Goal: Check status

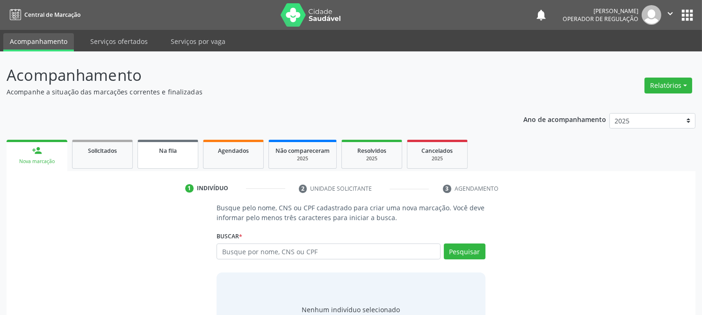
click at [167, 155] on link "Na fila" at bounding box center [168, 154] width 61 height 29
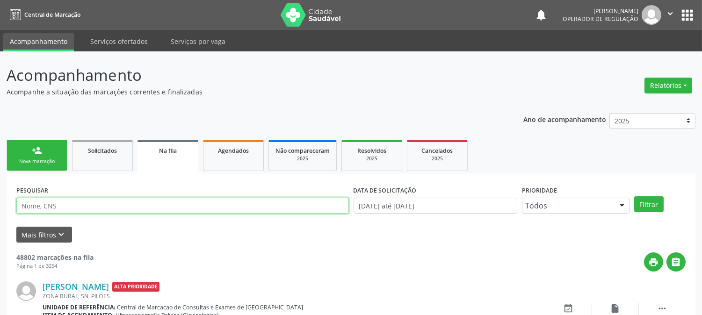
click at [188, 203] on input "text" at bounding box center [182, 206] width 333 height 16
type input "700009827603102"
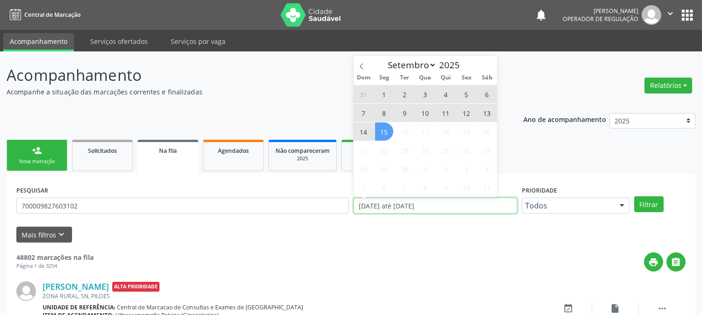
click at [463, 200] on input "[DATE] até [DATE]" at bounding box center [436, 206] width 164 height 16
type input "2023"
select select "0"
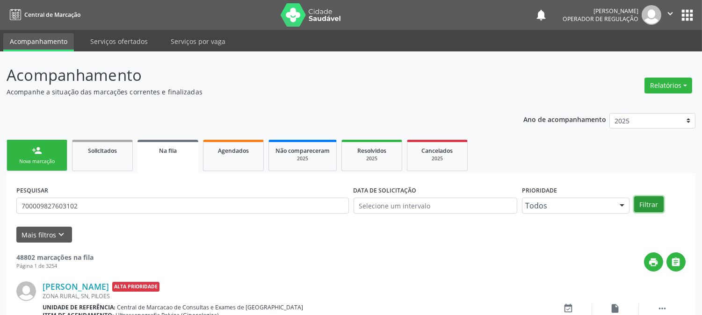
click at [647, 205] on button "Filtrar" at bounding box center [648, 204] width 29 height 16
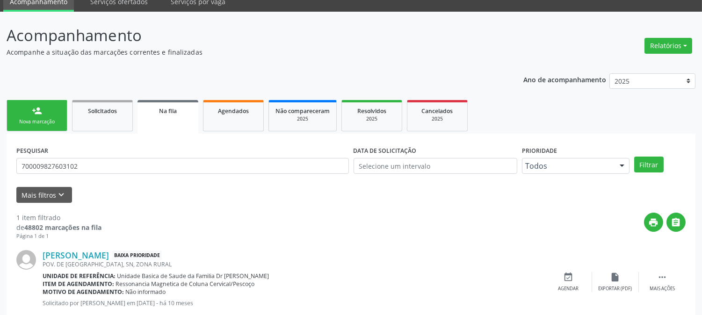
scroll to position [64, 0]
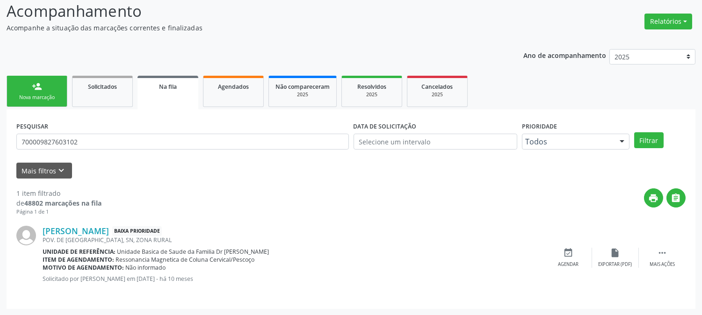
drag, startPoint x: 186, startPoint y: 278, endPoint x: 217, endPoint y: 281, distance: 31.9
click at [217, 281] on p "Solicitado por [PERSON_NAME] em [DATE] - há 10 meses" at bounding box center [294, 279] width 503 height 8
click at [238, 273] on div "[PERSON_NAME] Baixa Prioridade POV. DE [GEOGRAPHIC_DATA], SN, ZONA RURAL Unidad…" at bounding box center [294, 258] width 503 height 64
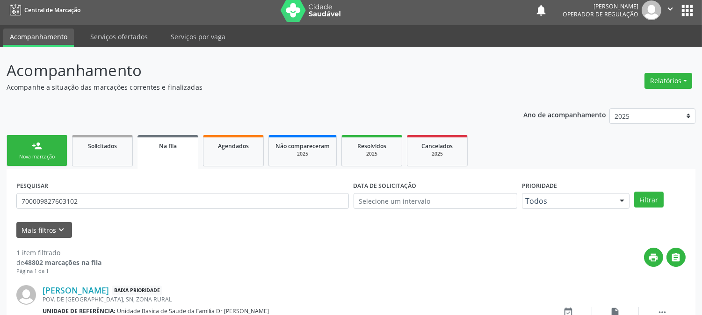
scroll to position [0, 0]
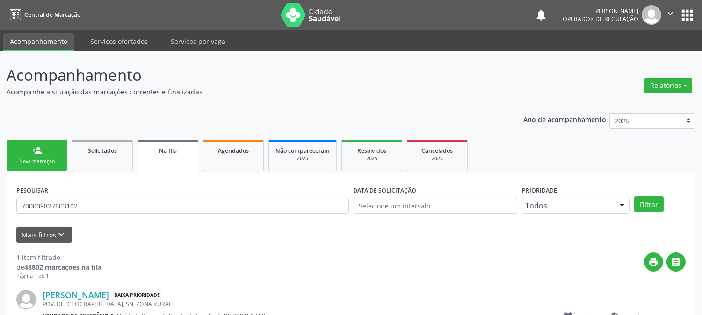
click at [673, 14] on icon "" at bounding box center [670, 13] width 10 height 10
click at [634, 58] on link "Sair" at bounding box center [646, 57] width 65 height 13
